Goal: Find contact information: Find contact information

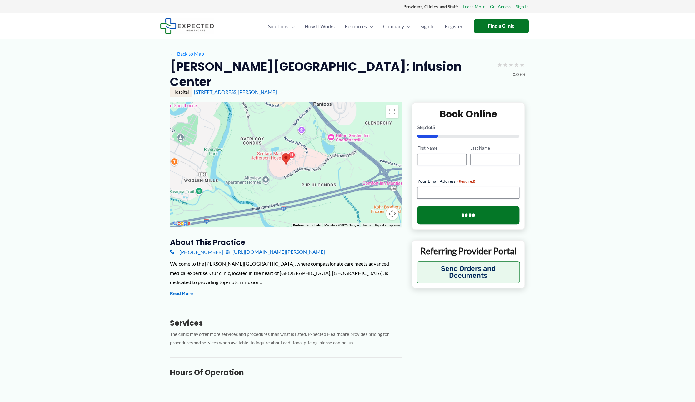
click at [288, 247] on link "https://www.sentara.com/hospitalslocations/sentara-martha-jefferson-outpatient-…" at bounding box center [275, 251] width 99 height 9
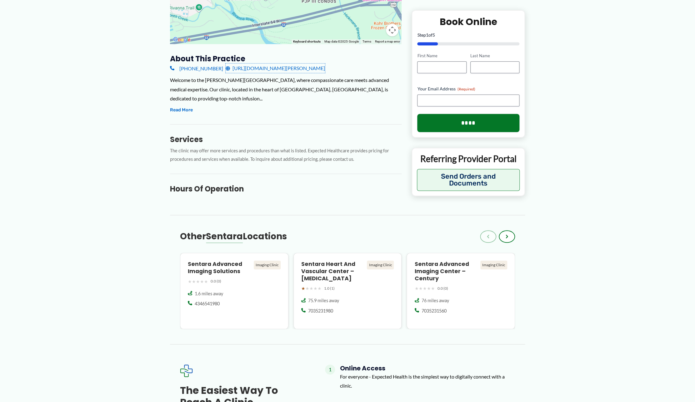
scroll to position [182, 0]
click at [284, 195] on div "← Back to Map Martha Jefferson Hospital: Infusion Center ★ ★ ★ ★ ★ 0.0 (0) Hosp…" at bounding box center [347, 224] width 375 height 734
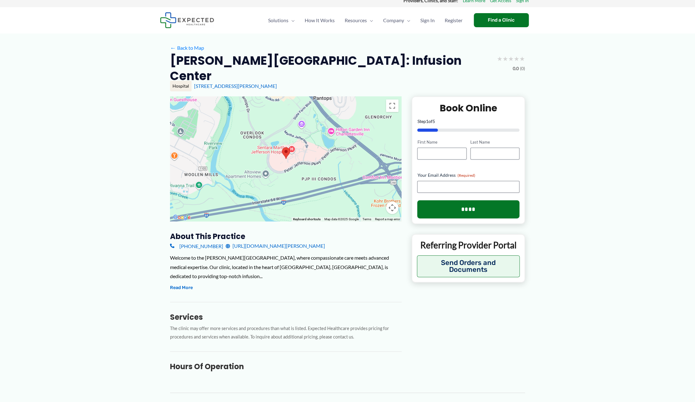
scroll to position [0, 0]
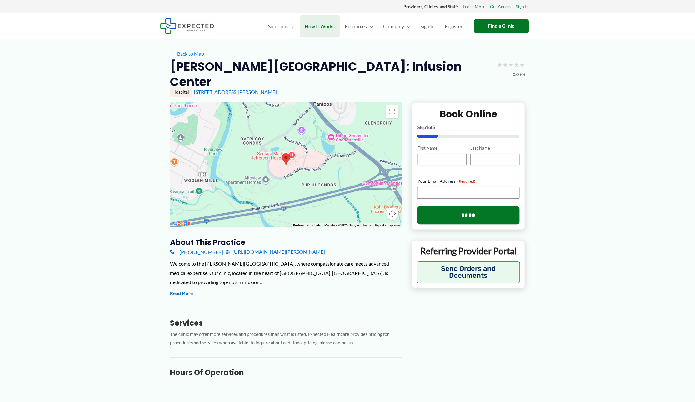
click at [322, 27] on span "How It Works" at bounding box center [320, 26] width 30 height 22
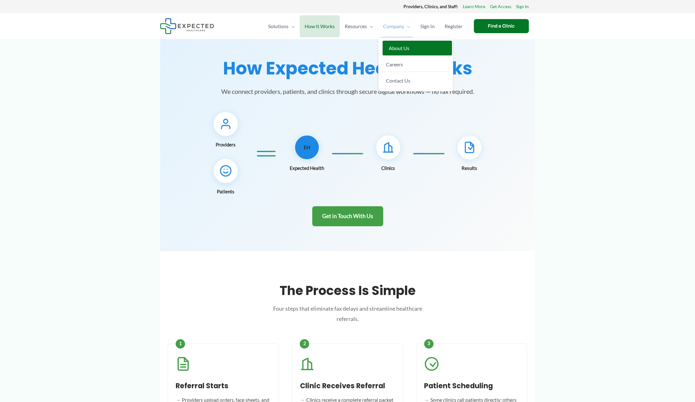
click at [394, 45] on span "About Us" at bounding box center [399, 48] width 21 height 6
